Goal: Transaction & Acquisition: Purchase product/service

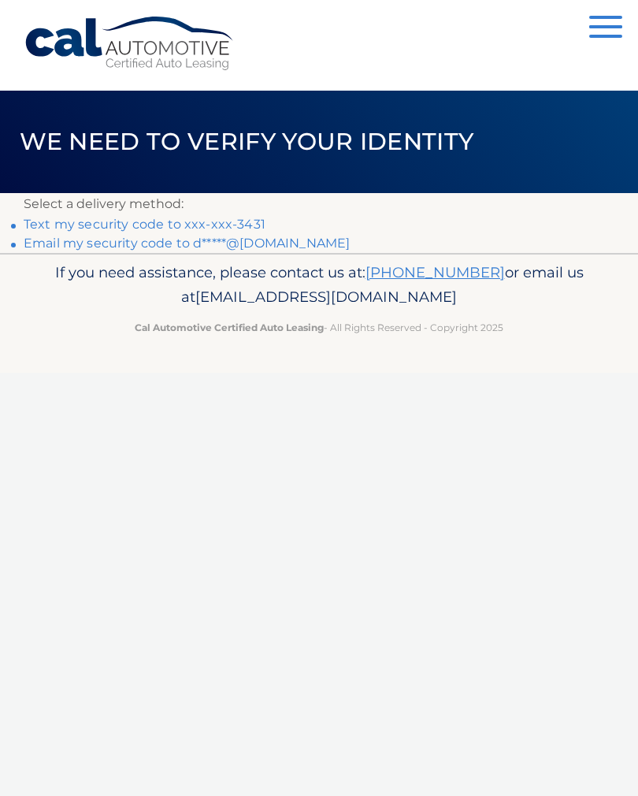
click at [232, 226] on link "Text my security code to xxx-xxx-3431" at bounding box center [145, 224] width 242 height 15
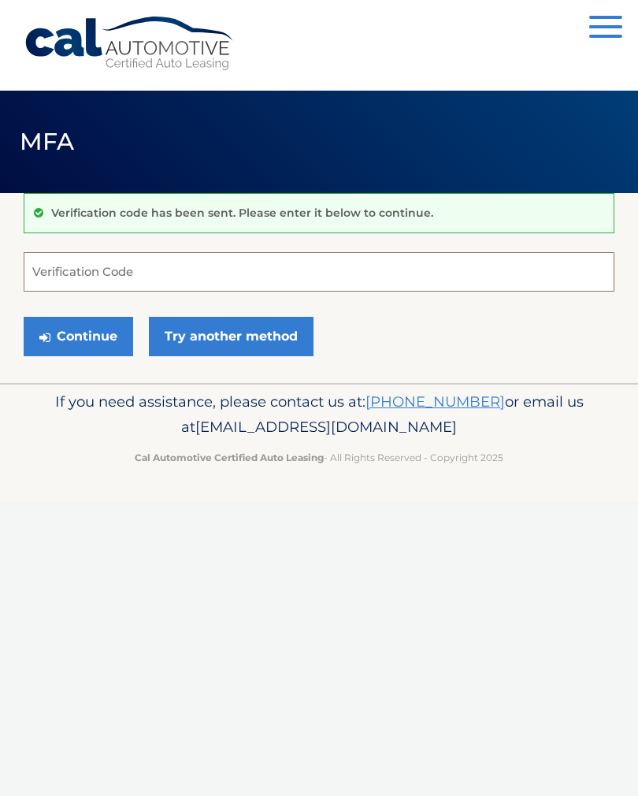
click at [256, 273] on input "Verification Code" at bounding box center [319, 271] width 591 height 39
type input "504586"
click at [78, 336] on button "Continue" at bounding box center [78, 336] width 109 height 39
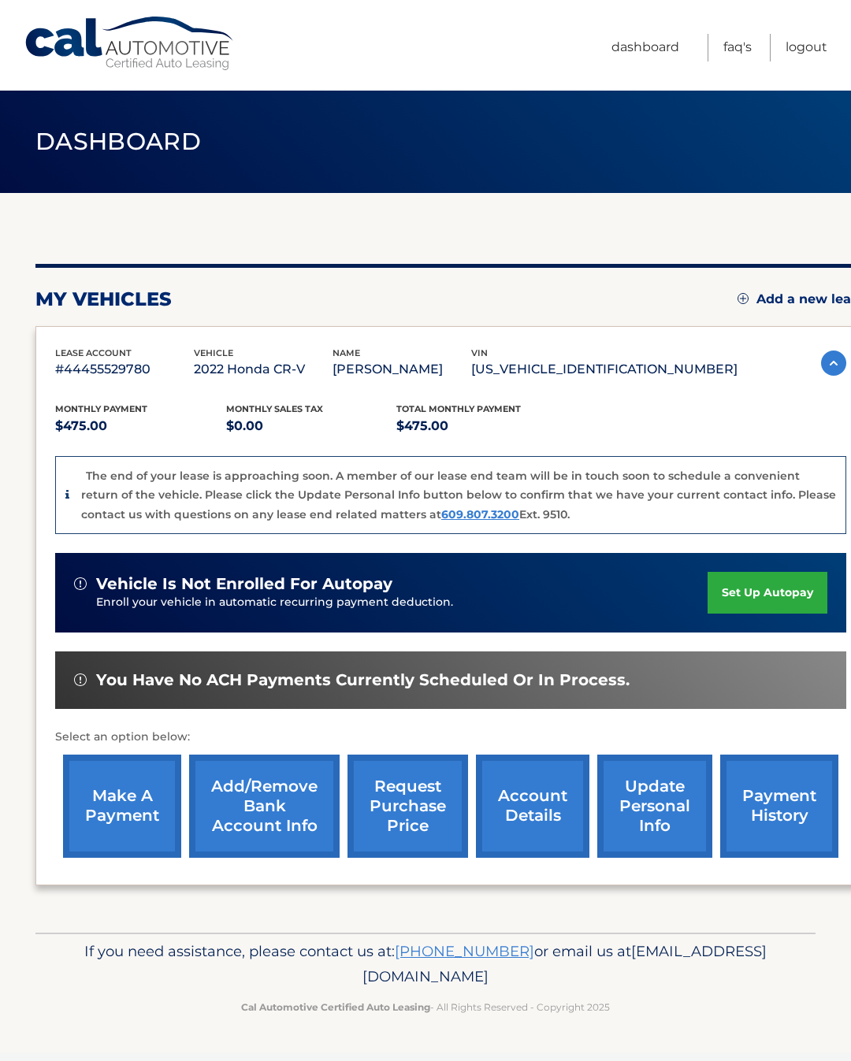
click at [131, 825] on link "make a payment" at bounding box center [122, 806] width 118 height 103
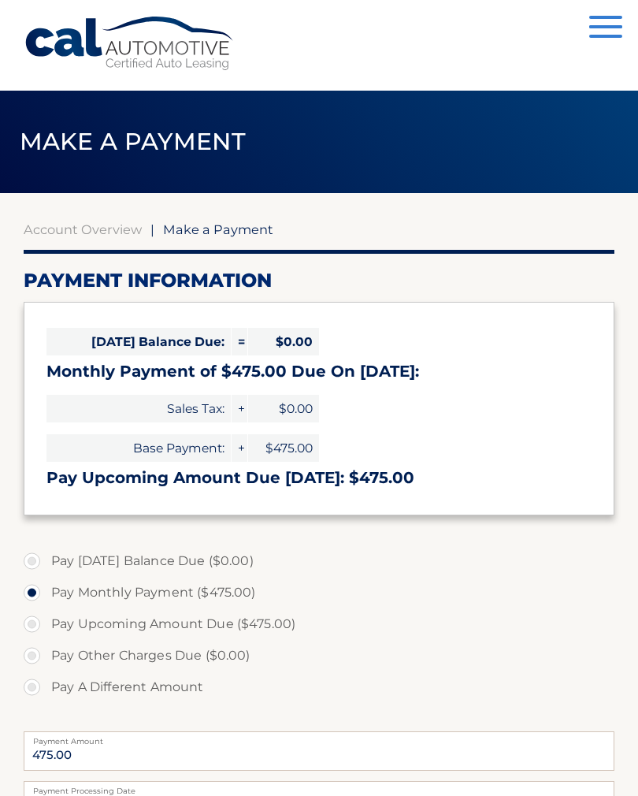
select select "ZDYyMzU5ZjAtOWI2Zi00ZTAxLWE2Y2UtMjZhOGYxODNmYThl"
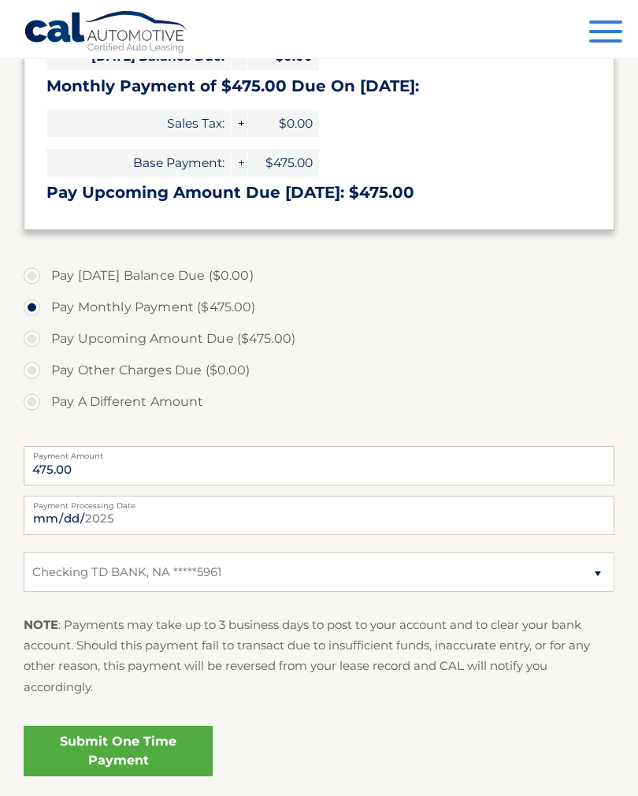
scroll to position [288, 0]
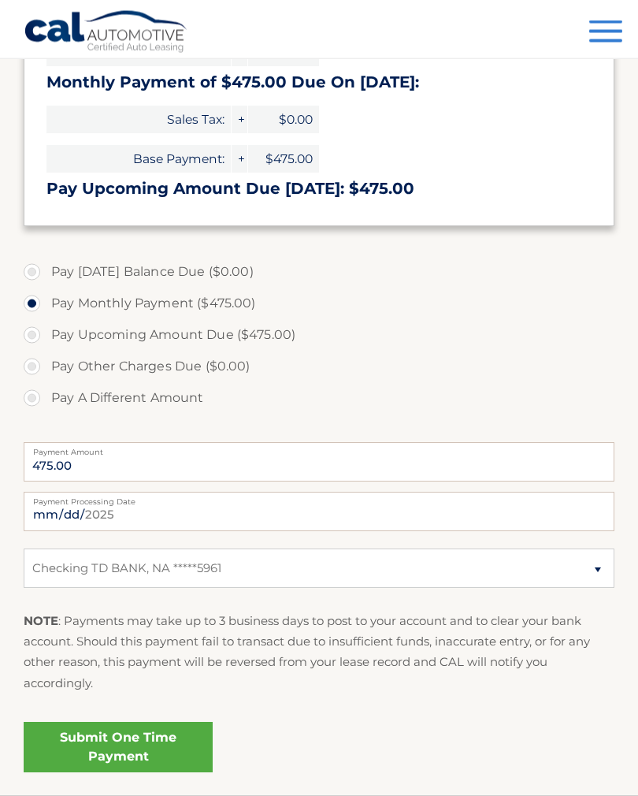
click at [148, 752] on link "Submit One Time Payment" at bounding box center [118, 747] width 189 height 50
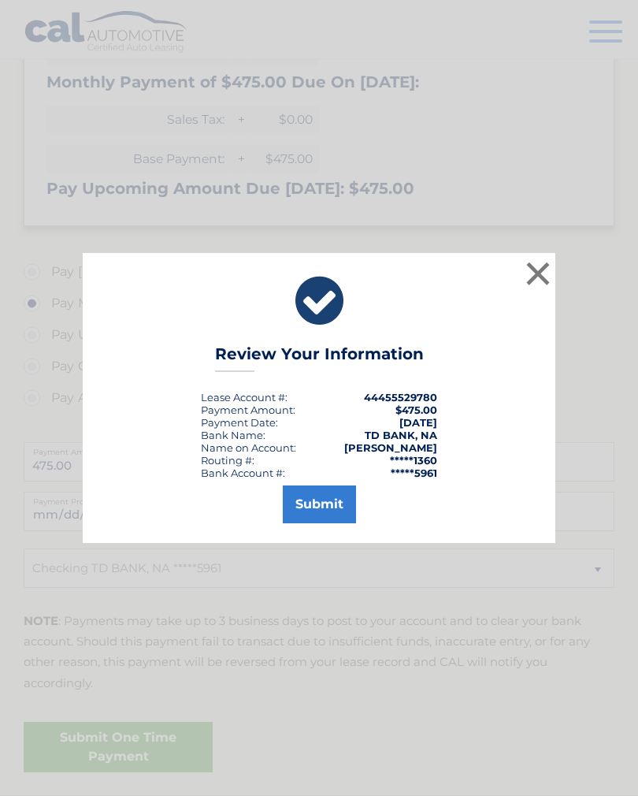
click at [316, 520] on button "Submit" at bounding box center [319, 504] width 73 height 38
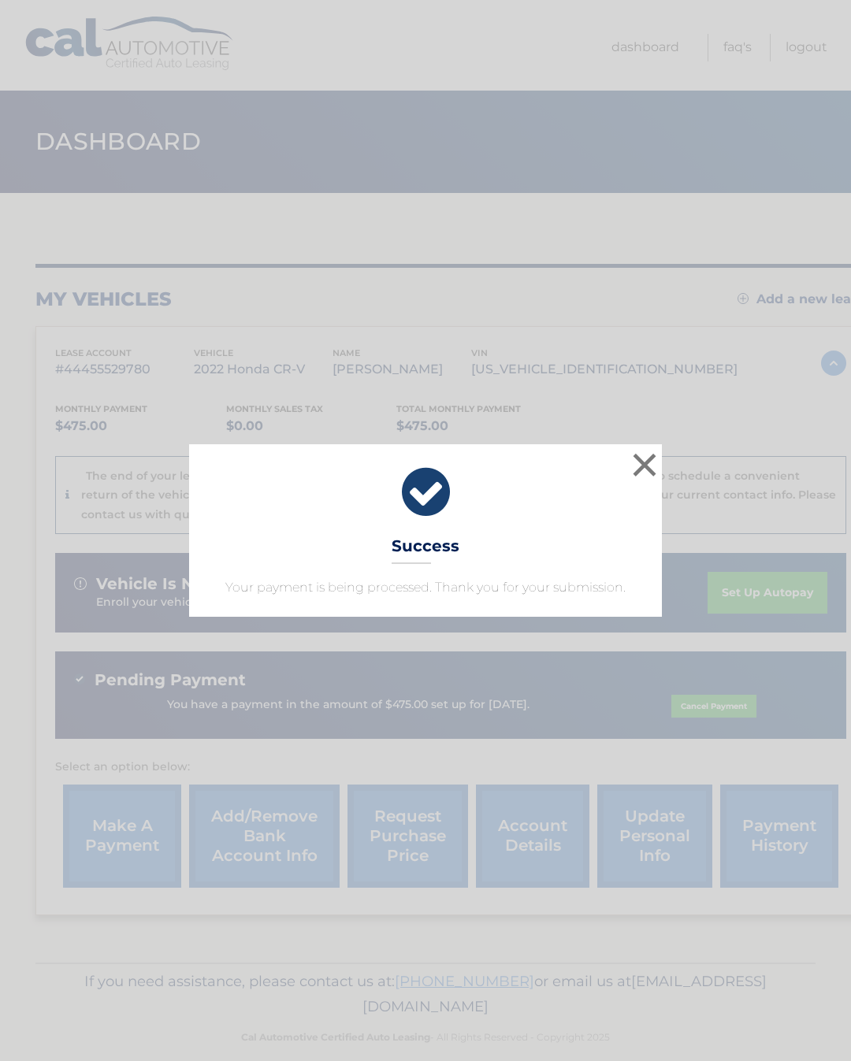
click at [656, 449] on button "×" at bounding box center [645, 465] width 32 height 32
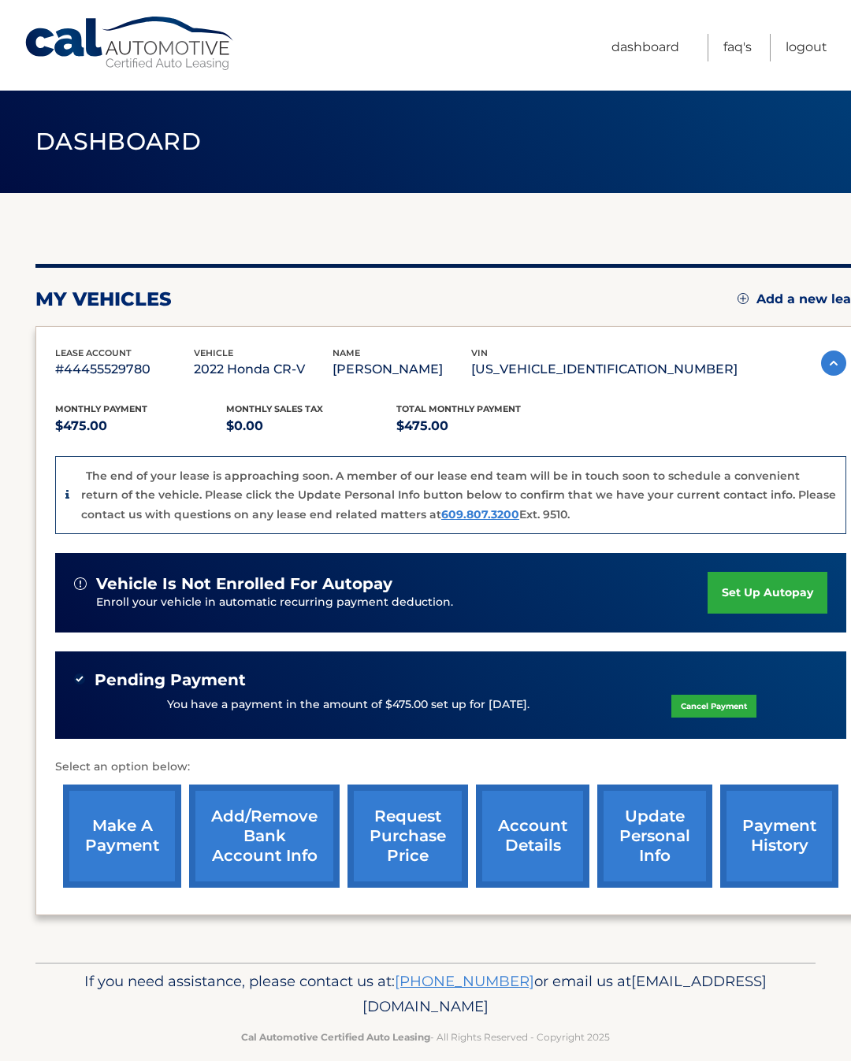
click at [812, 53] on link "Logout" at bounding box center [806, 48] width 42 height 28
